Goal: Task Accomplishment & Management: Use online tool/utility

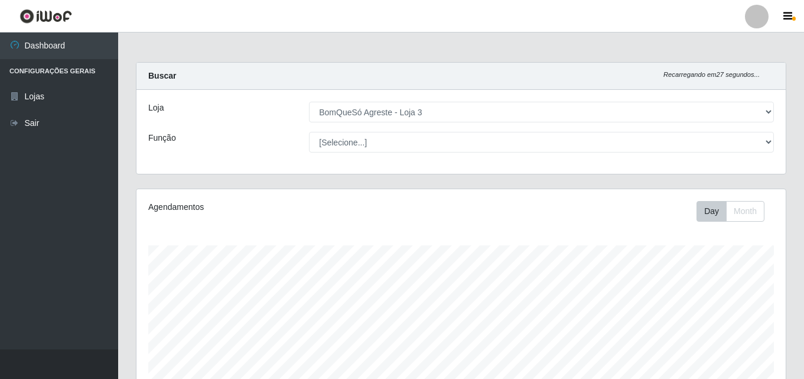
select select "215"
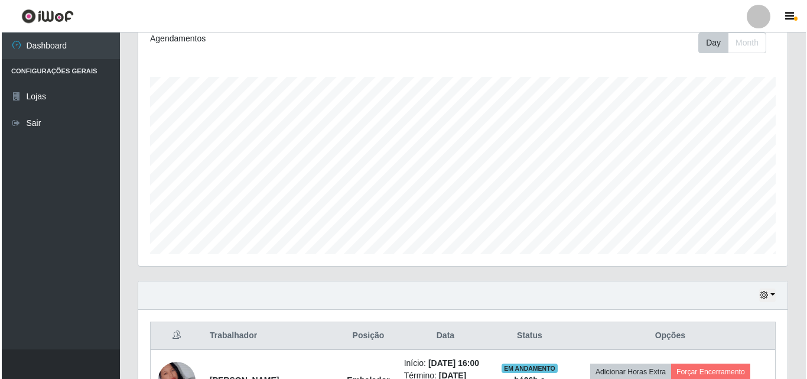
scroll to position [295, 0]
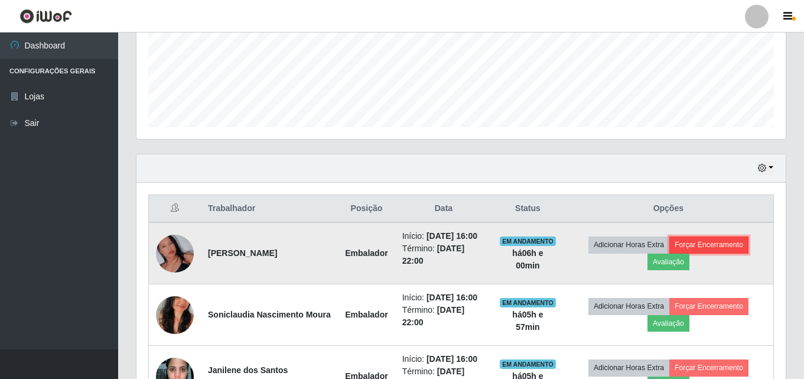
click at [710, 248] on button "Forçar Encerramento" at bounding box center [708, 244] width 79 height 17
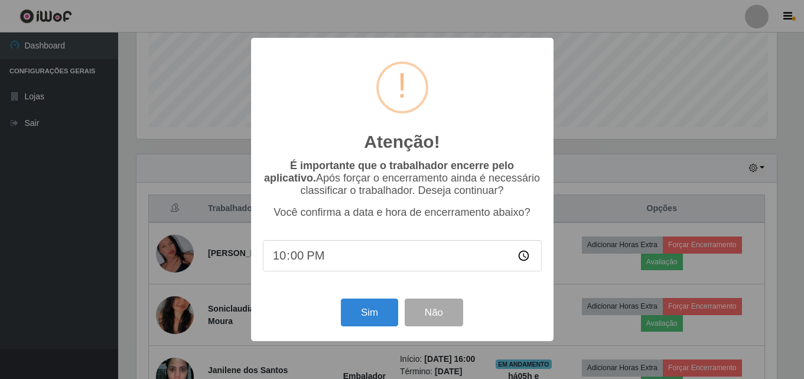
scroll to position [245, 643]
click at [364, 312] on button "Sim" at bounding box center [370, 312] width 57 height 28
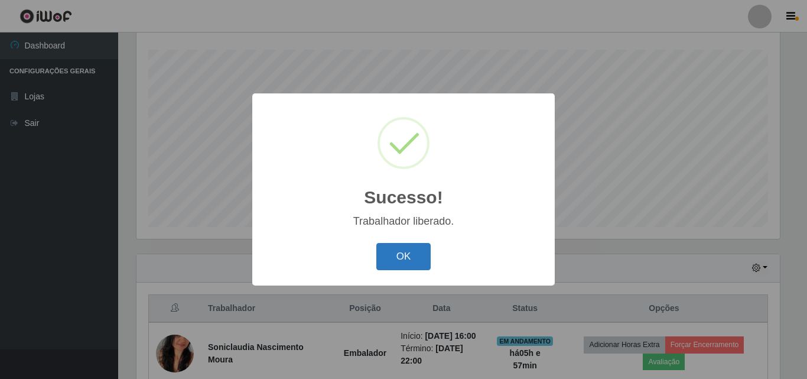
click at [408, 259] on button "OK" at bounding box center [403, 257] width 55 height 28
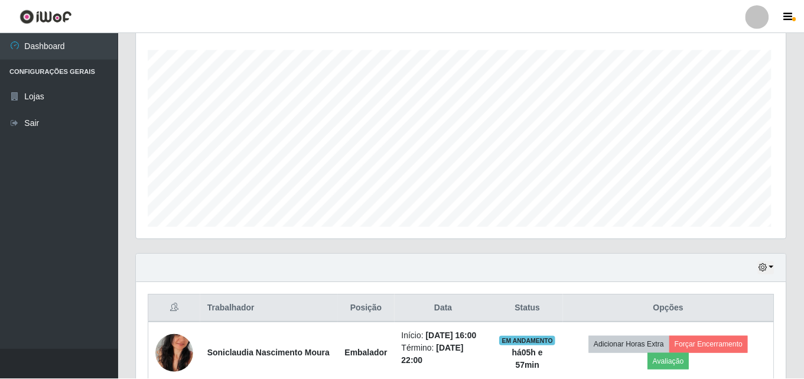
scroll to position [245, 649]
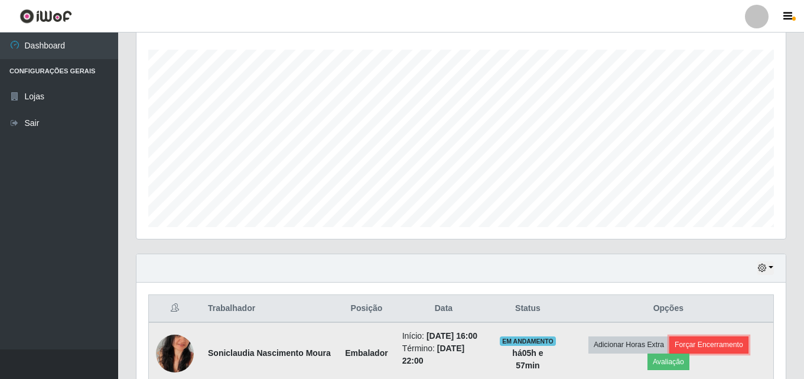
click at [732, 340] on button "Forçar Encerramento" at bounding box center [708, 344] width 79 height 17
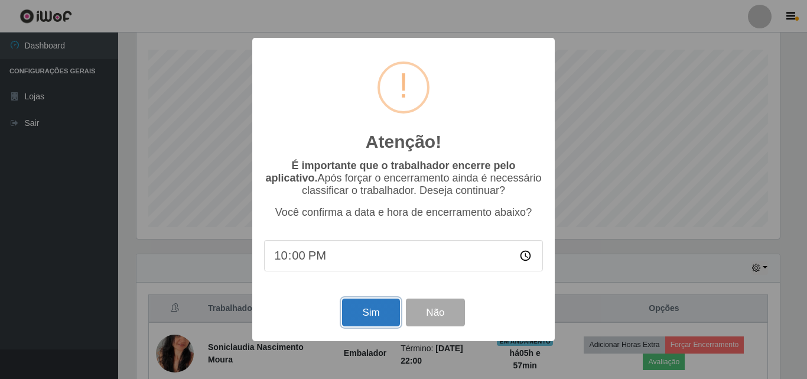
click at [379, 313] on button "Sim" at bounding box center [370, 312] width 57 height 28
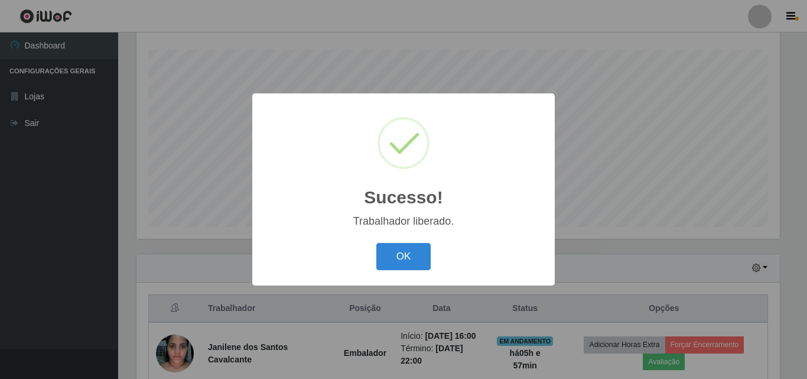
click at [391, 271] on div "OK Cancel" at bounding box center [403, 256] width 279 height 34
click at [423, 252] on button "OK" at bounding box center [403, 257] width 55 height 28
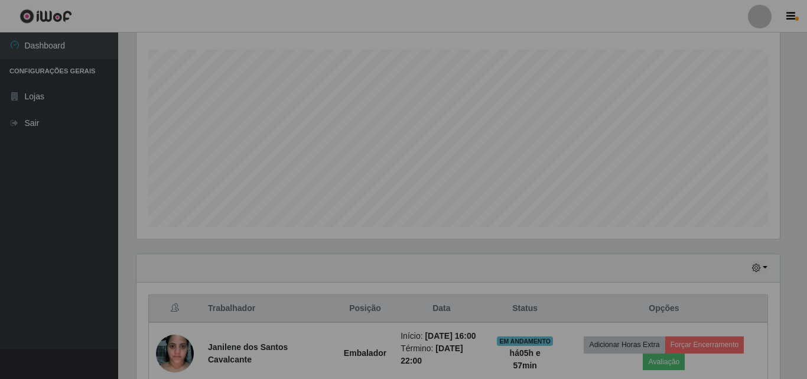
scroll to position [245, 649]
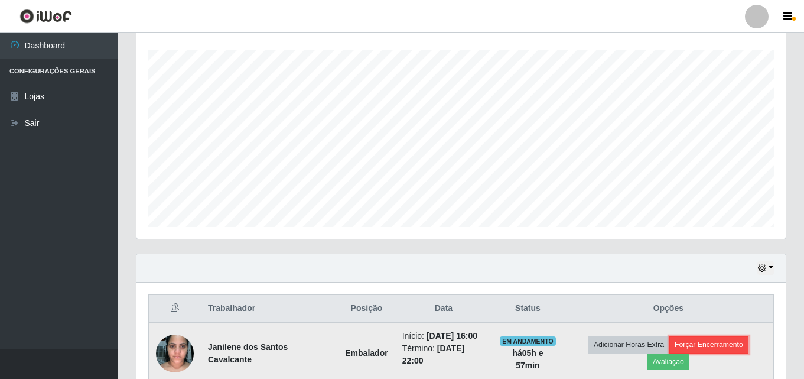
click at [717, 341] on button "Forçar Encerramento" at bounding box center [708, 344] width 79 height 17
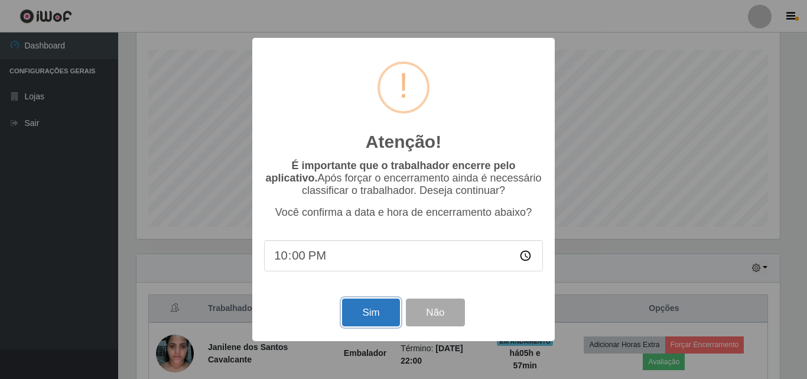
click at [372, 308] on button "Sim" at bounding box center [370, 312] width 57 height 28
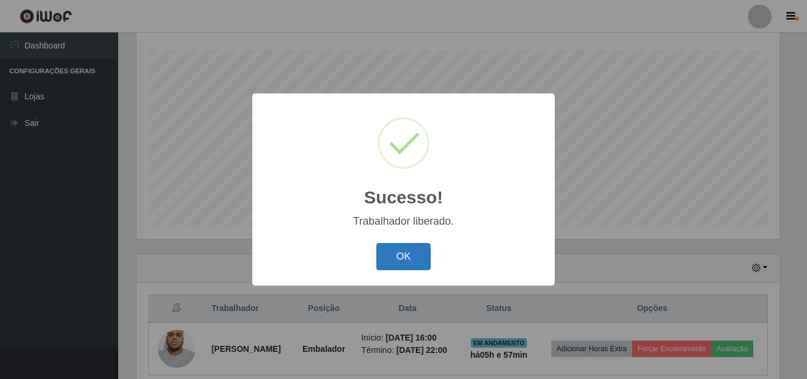
click at [412, 265] on button "OK" at bounding box center [403, 257] width 55 height 28
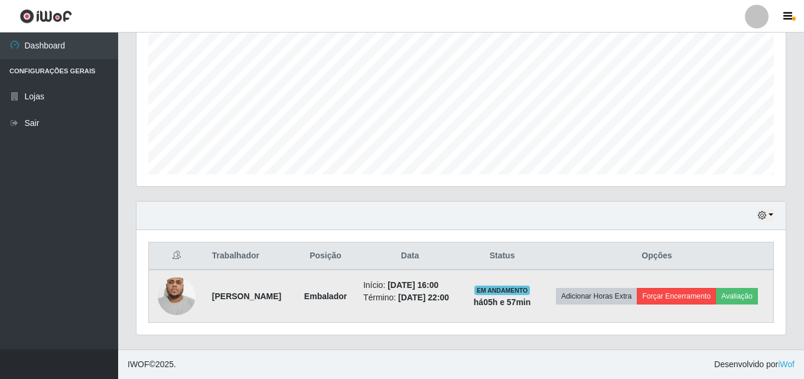
scroll to position [0, 0]
click at [701, 288] on button "Forçar Encerramento" at bounding box center [676, 296] width 79 height 17
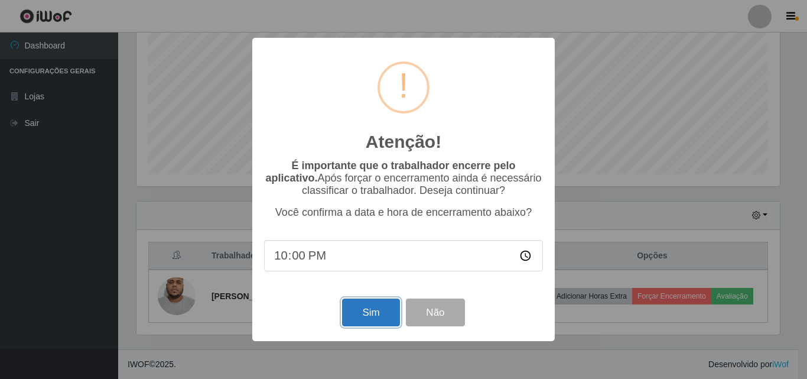
click at [374, 307] on button "Sim" at bounding box center [370, 312] width 57 height 28
